Goal: Information Seeking & Learning: Find specific fact

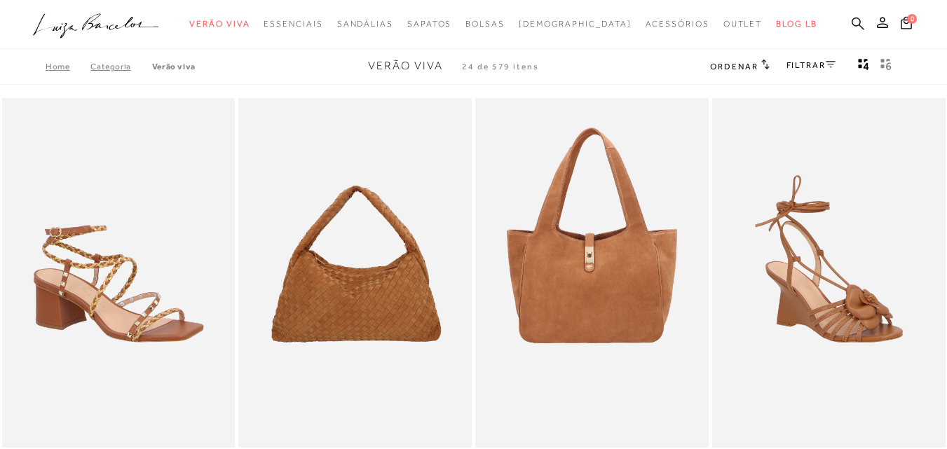
click at [851, 26] on icon at bounding box center [857, 23] width 13 height 13
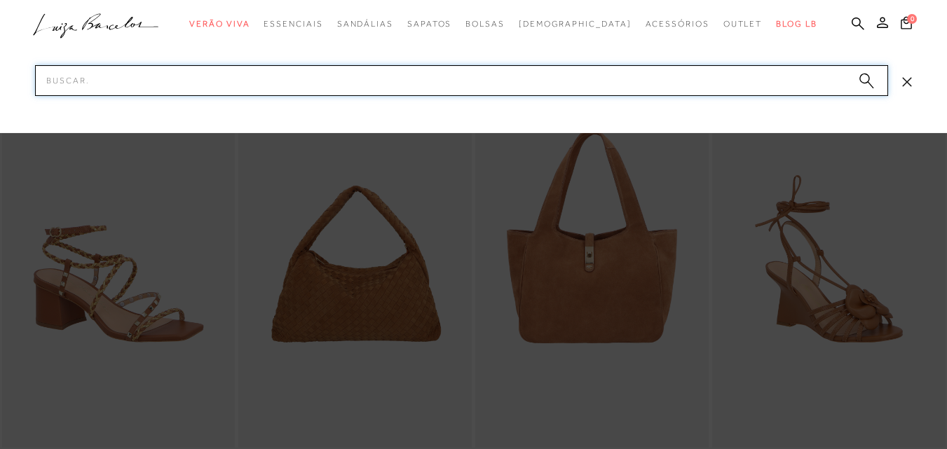
click at [298, 88] on input "Pesquisar" at bounding box center [461, 80] width 853 height 31
paste input "7899998626384"
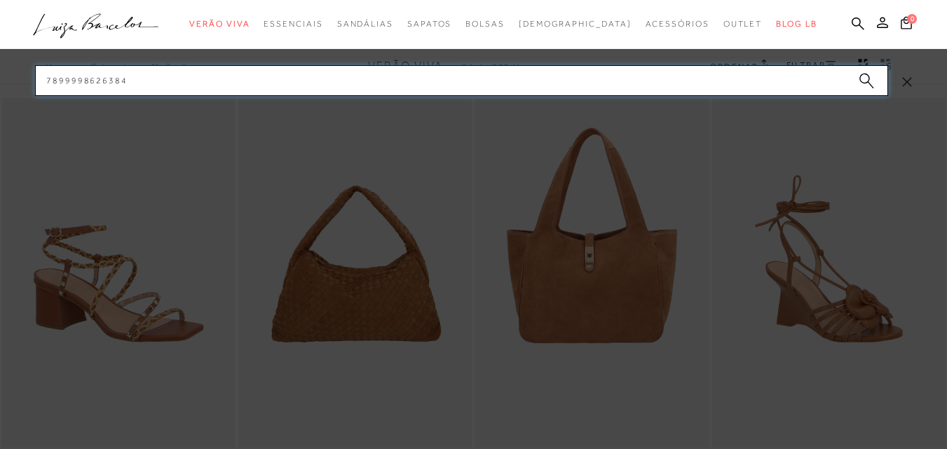
type input "7899998626384"
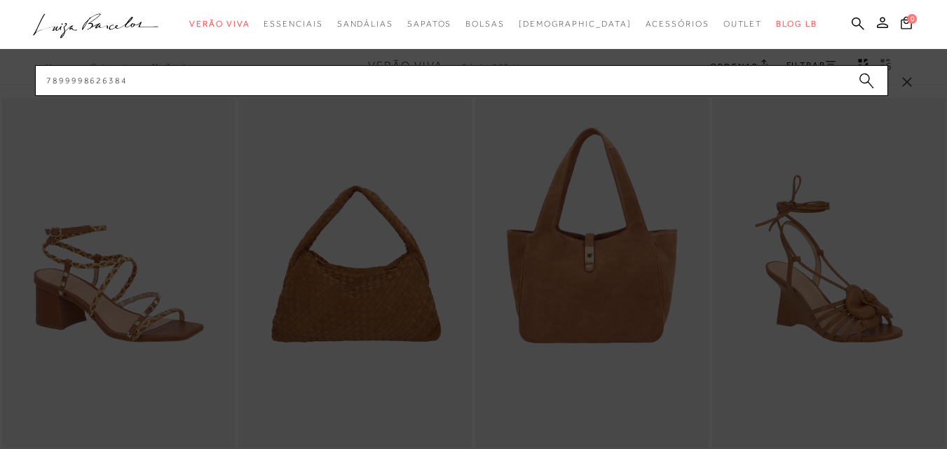
click at [865, 82] on circle "submit" at bounding box center [864, 79] width 10 height 10
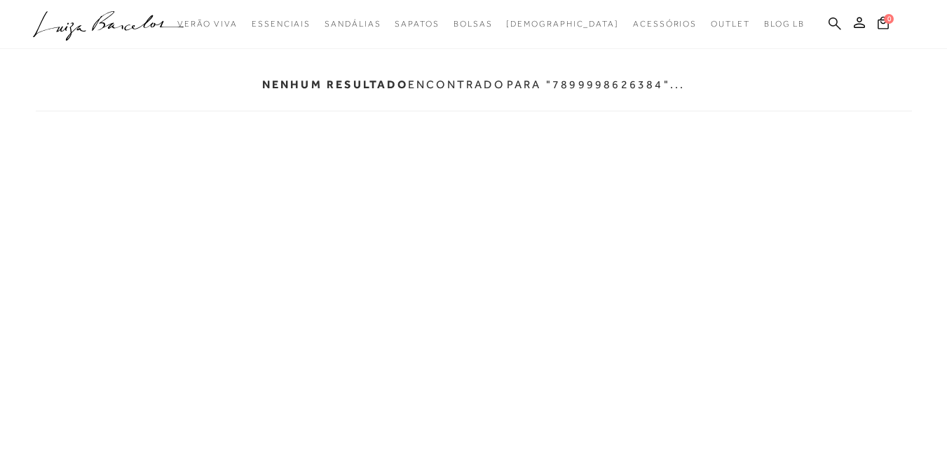
click at [834, 25] on icon at bounding box center [834, 23] width 13 height 13
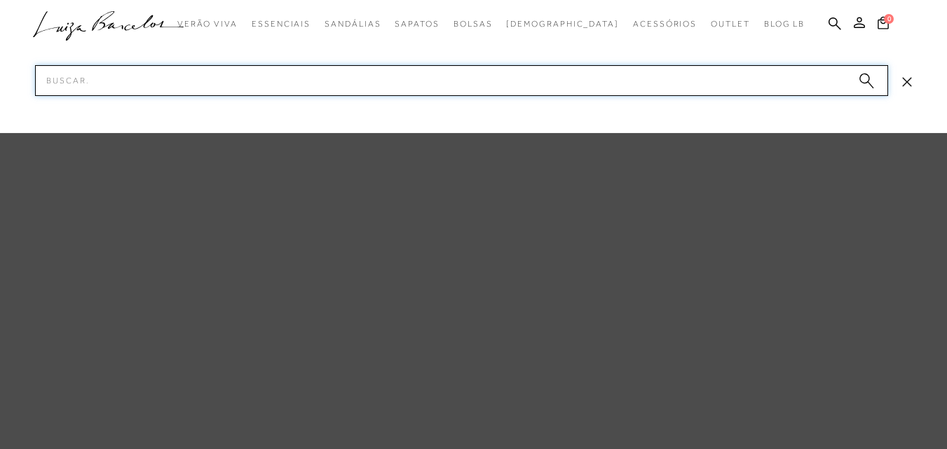
click at [451, 90] on input "Pesquisar" at bounding box center [461, 80] width 853 height 31
paste input "BOLSAS CLUTH OURO"
type input "BOLSAS CLUTH OURO"
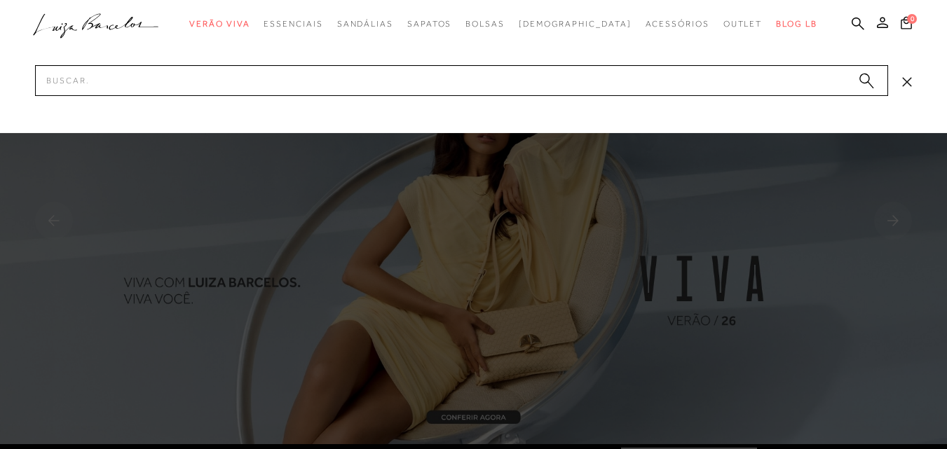
type input "899600083"
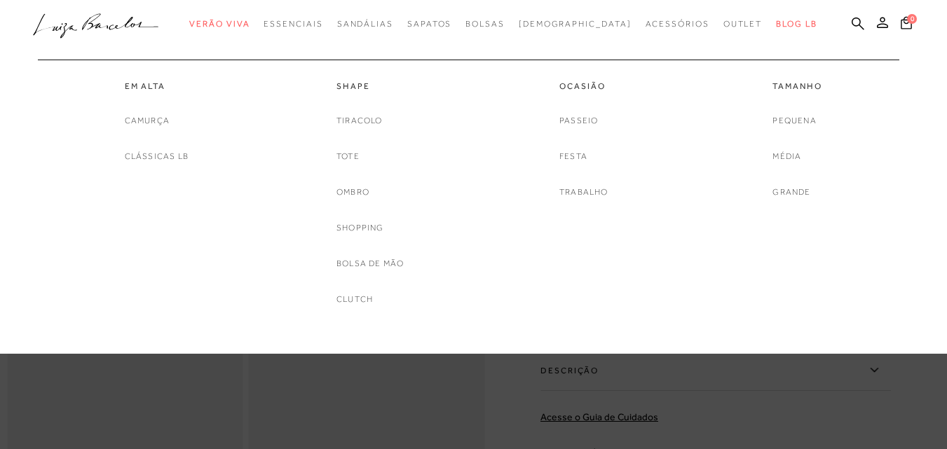
click at [510, 39] on ul "Em Alta Camurça Clássicas LB Shape Tiracolo Tote Ombro" at bounding box center [462, 179] width 861 height 284
click at [509, 53] on div at bounding box center [466, 53] width 854 height 14
click at [502, 48] on div at bounding box center [466, 53] width 854 height 14
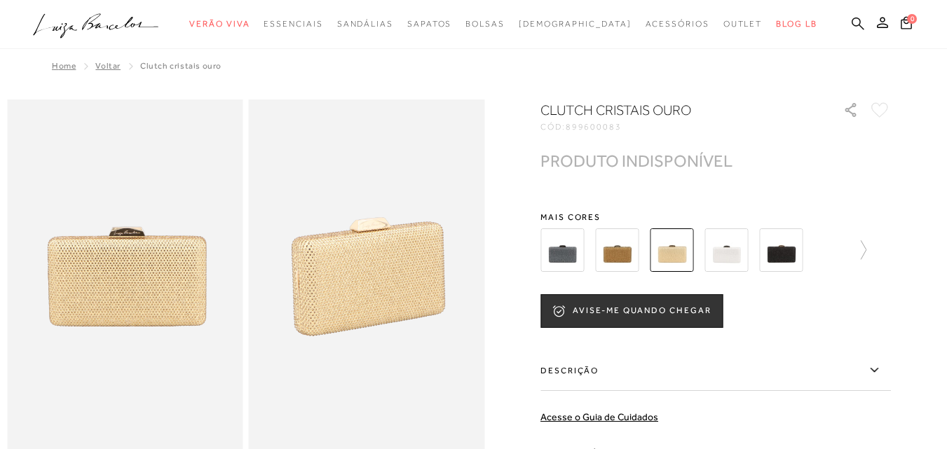
click at [851, 24] on icon at bounding box center [857, 23] width 13 height 13
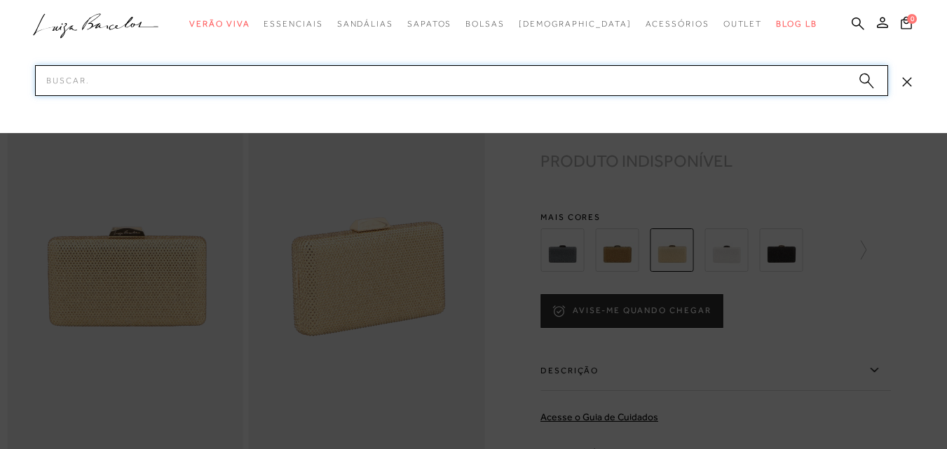
paste input "7777045687"
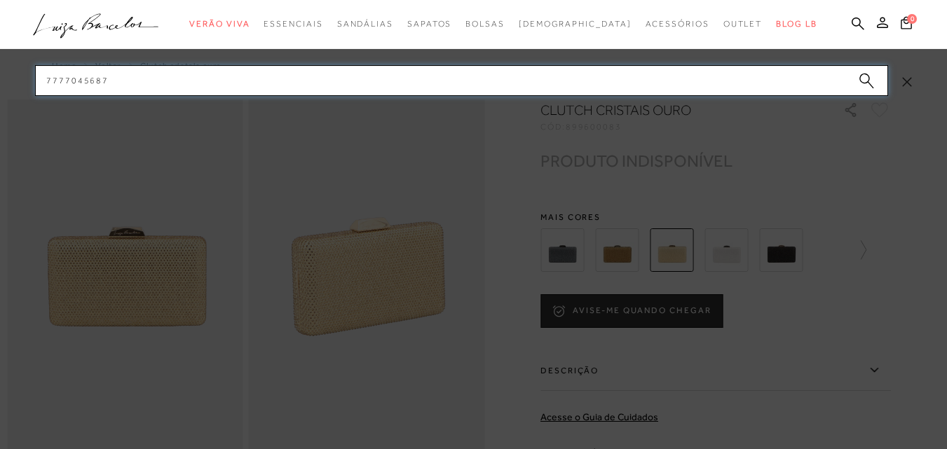
type input "7777045687"
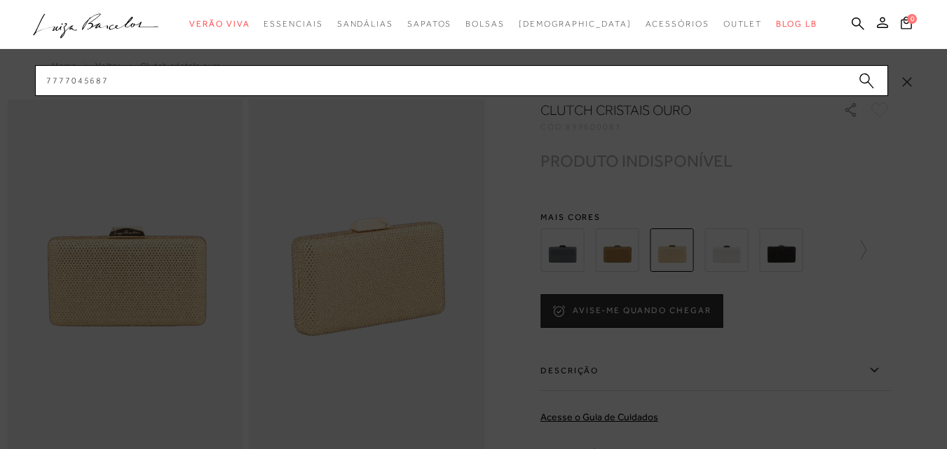
click at [862, 79] on circle "submit" at bounding box center [864, 79] width 10 height 10
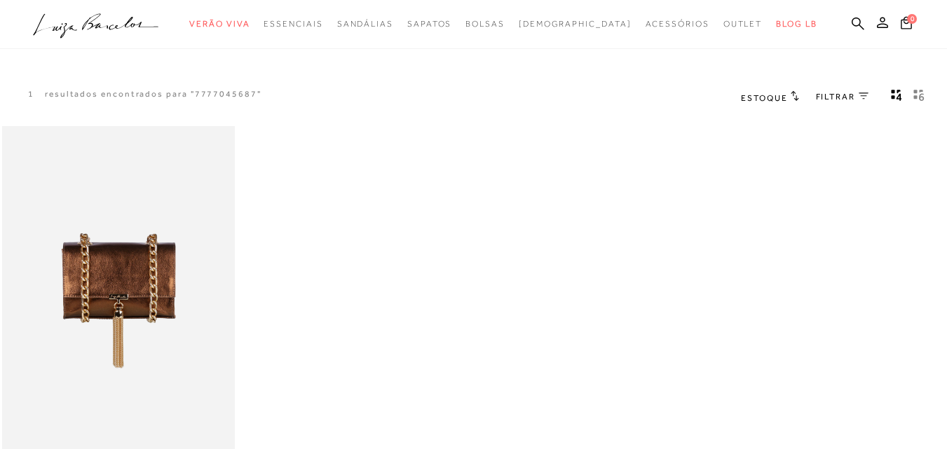
click at [146, 266] on img at bounding box center [119, 300] width 231 height 345
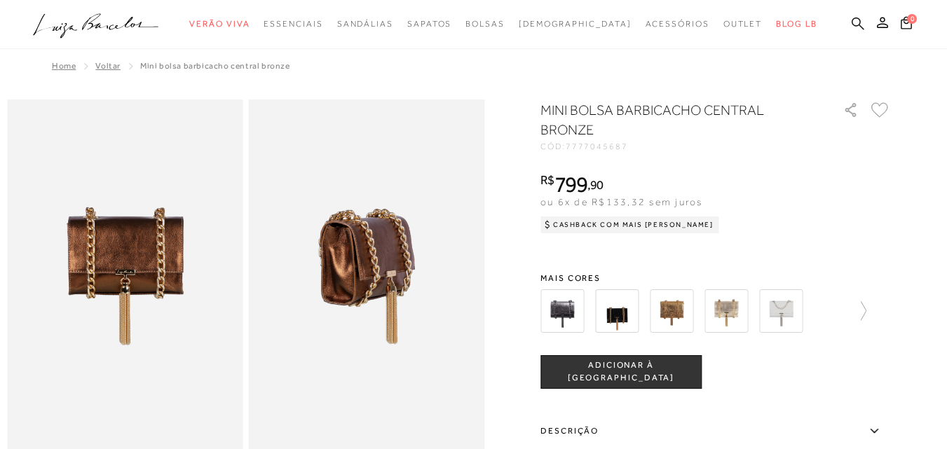
click at [851, 24] on icon at bounding box center [857, 23] width 13 height 13
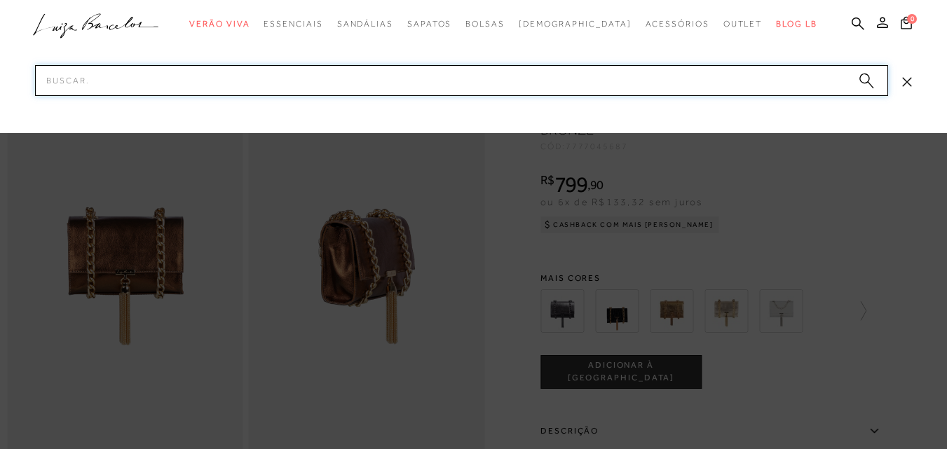
paste input "777711715"
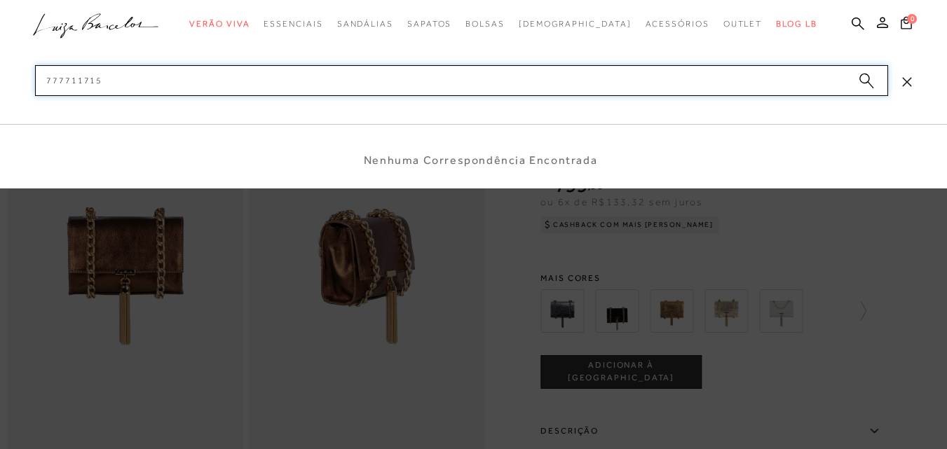
type input "777711715"
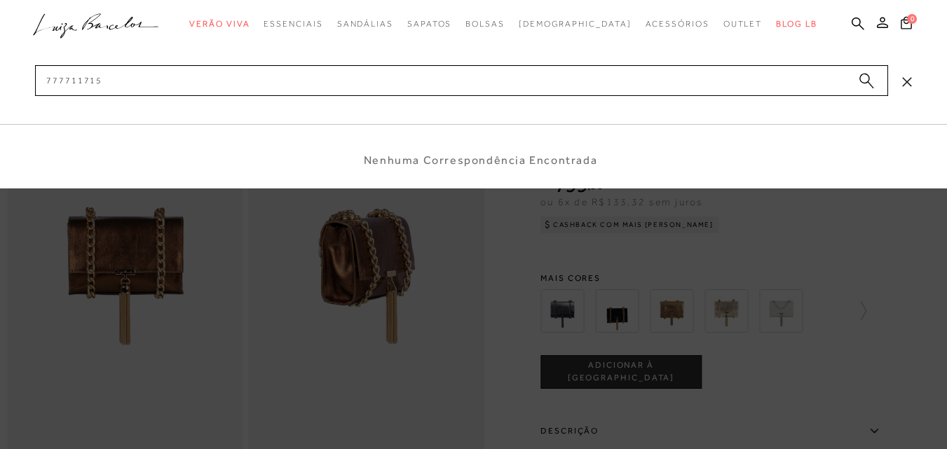
click at [865, 81] on circle "submit" at bounding box center [864, 79] width 10 height 10
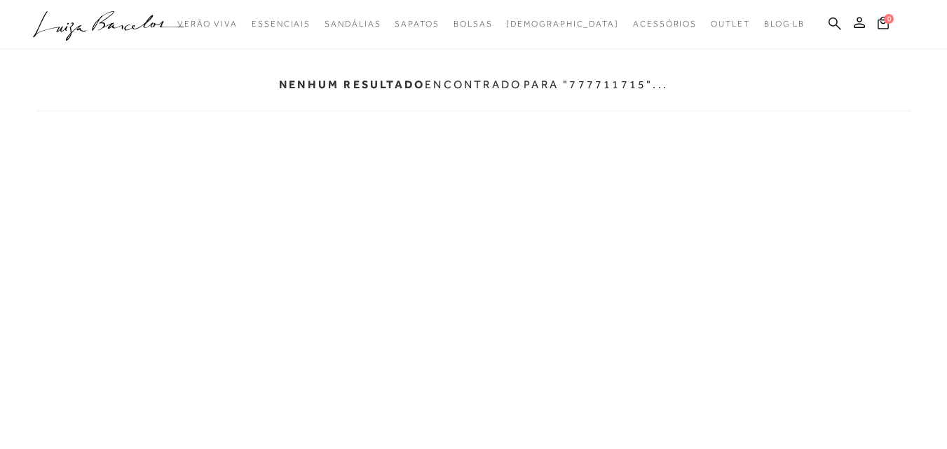
click at [832, 26] on icon at bounding box center [834, 23] width 13 height 13
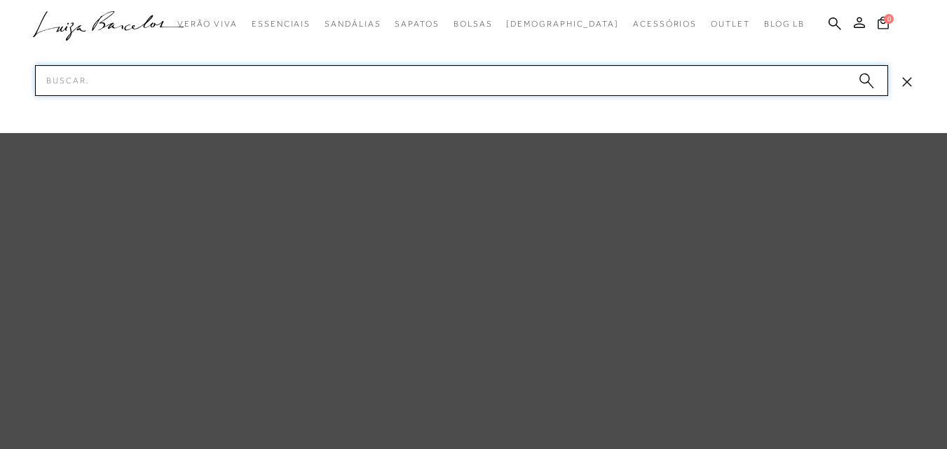
click at [607, 86] on input "Pesquisar" at bounding box center [461, 80] width 853 height 31
paste input "777711715"
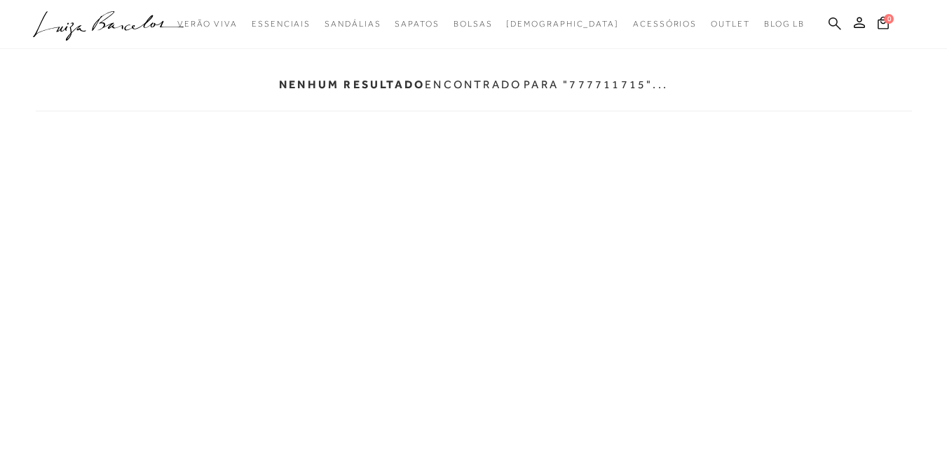
click at [835, 22] on icon at bounding box center [834, 23] width 13 height 13
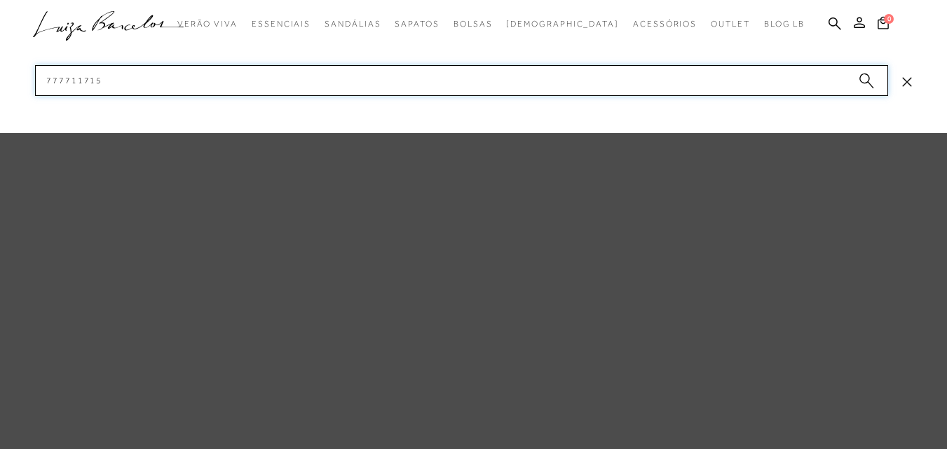
click at [460, 89] on input "777711715" at bounding box center [461, 80] width 853 height 31
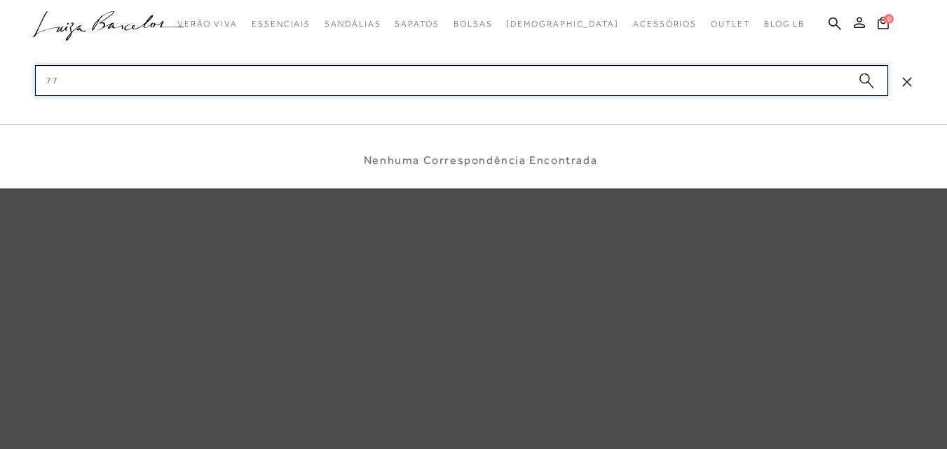
type input "7"
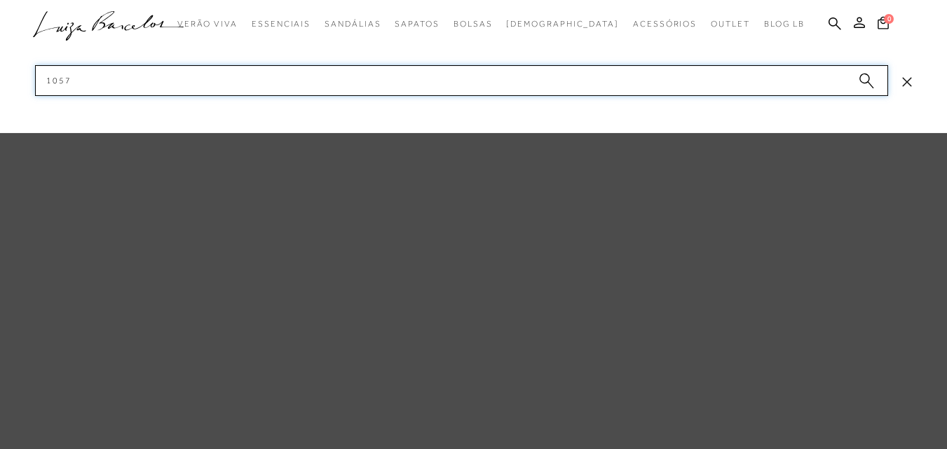
type input "10573"
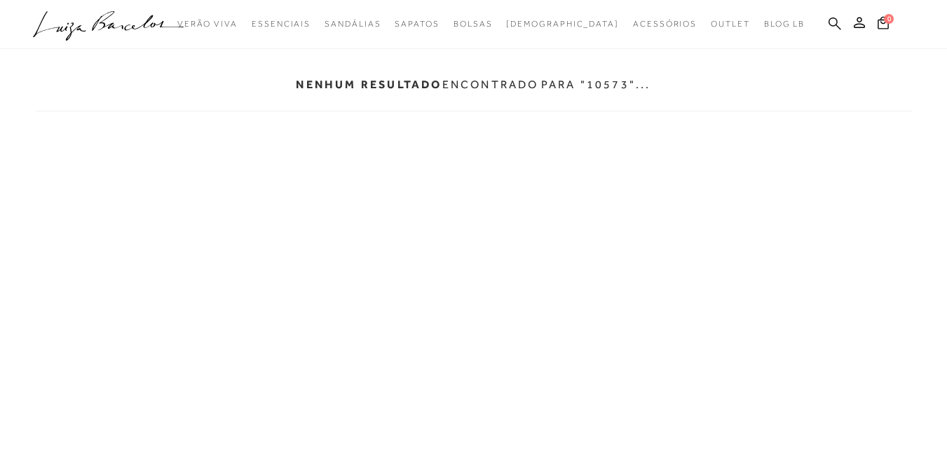
click at [836, 18] on icon at bounding box center [834, 23] width 13 height 13
click at [833, 28] on icon at bounding box center [834, 23] width 13 height 13
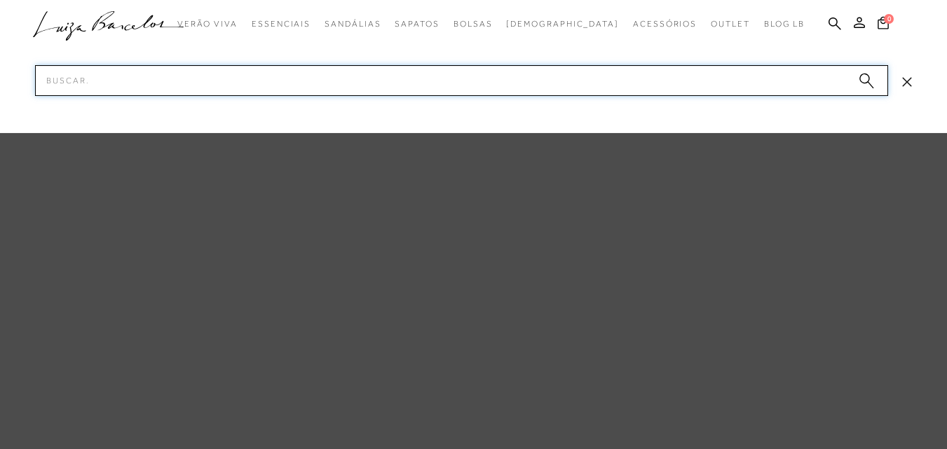
paste input "BOLSAS COBRA METAL DOURADO / UN"
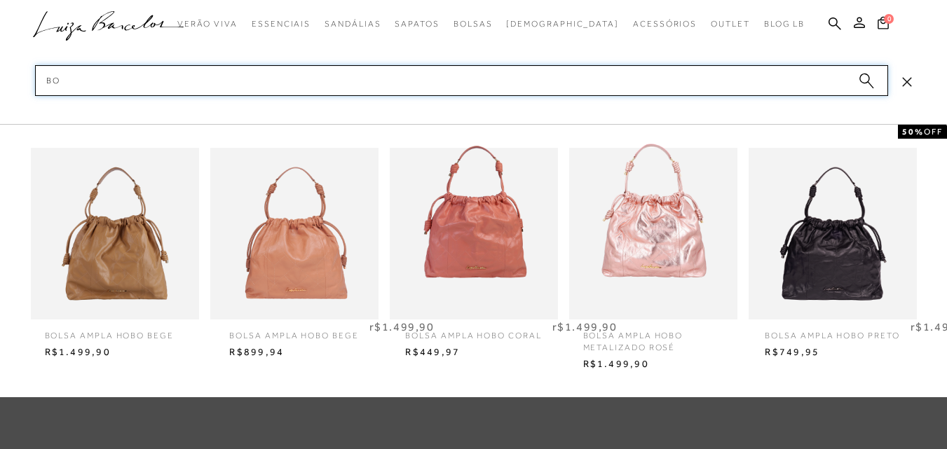
type input "B"
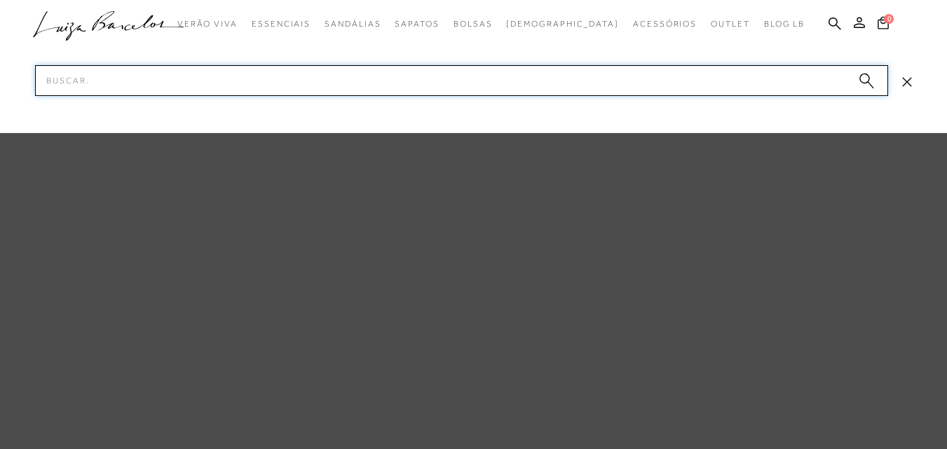
click at [548, 68] on input "Pesquisar" at bounding box center [461, 80] width 853 height 31
paste input "777711715"
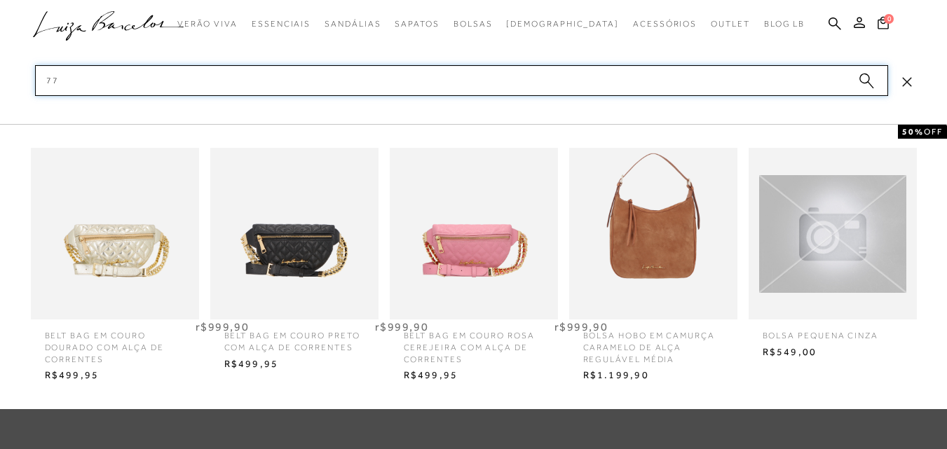
type input "7"
